Goal: Information Seeking & Learning: Learn about a topic

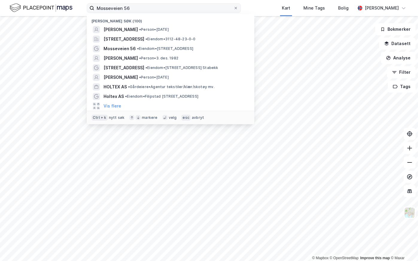
click at [131, 8] on input "Mosseveien 56" at bounding box center [163, 8] width 139 height 9
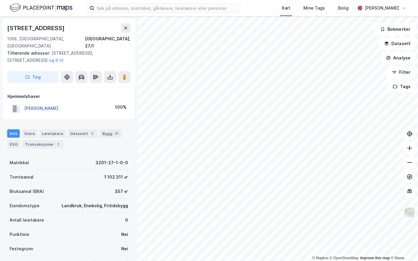
click at [0, 0] on button "[PERSON_NAME]" at bounding box center [0, 0] width 0 height 0
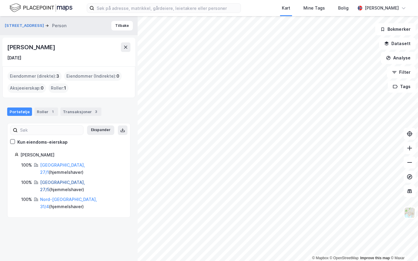
click at [51, 180] on link "[GEOGRAPHIC_DATA], 27/5" at bounding box center [62, 186] width 45 height 12
